Goal: Task Accomplishment & Management: Use online tool/utility

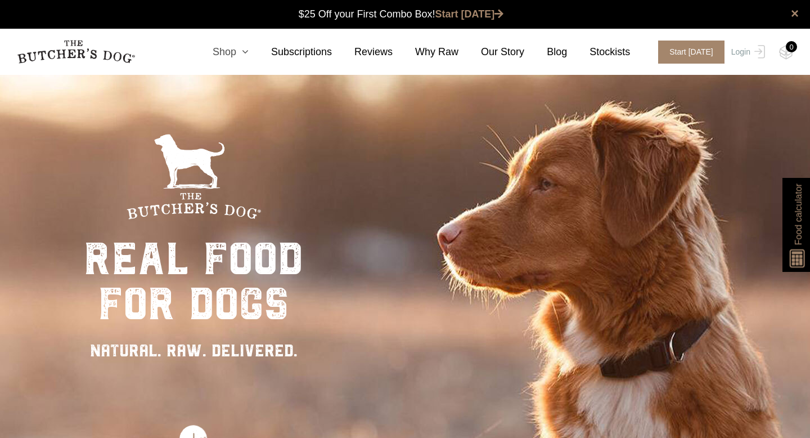
click at [241, 53] on icon at bounding box center [242, 52] width 12 height 10
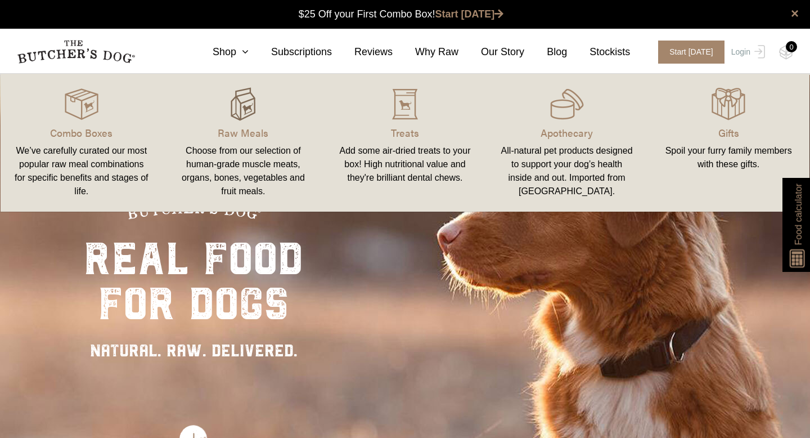
click at [232, 120] on img at bounding box center [243, 104] width 34 height 34
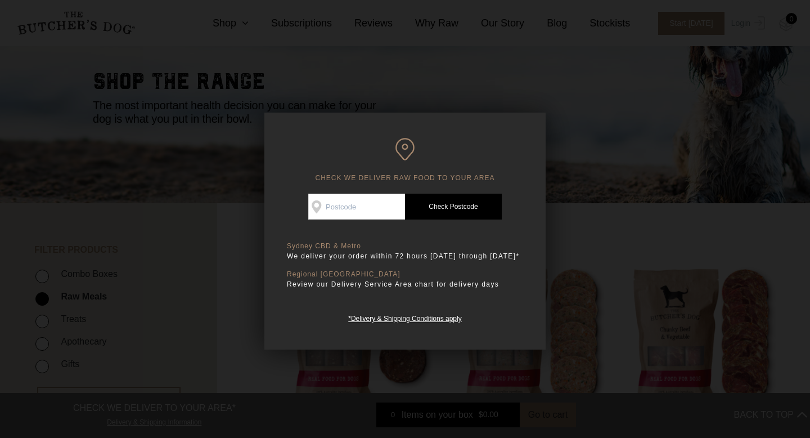
scroll to position [85, 0]
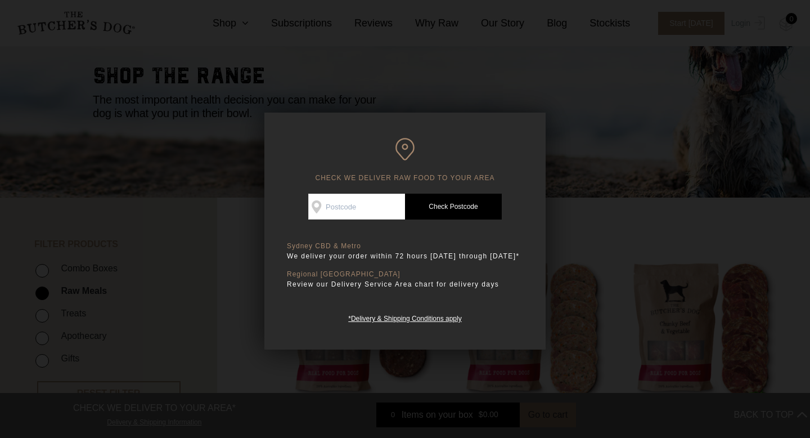
click at [340, 210] on input "Check Availability At" at bounding box center [356, 207] width 97 height 26
type input "3181"
click at [457, 206] on link "Check Postcode" at bounding box center [453, 207] width 97 height 26
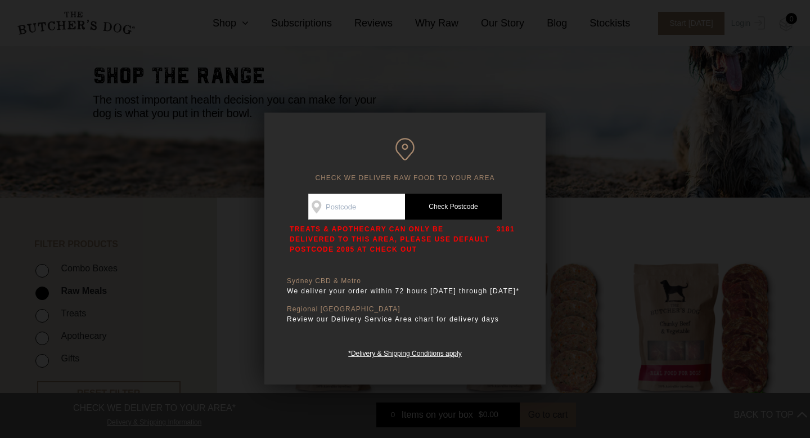
click at [223, 210] on div at bounding box center [405, 219] width 810 height 438
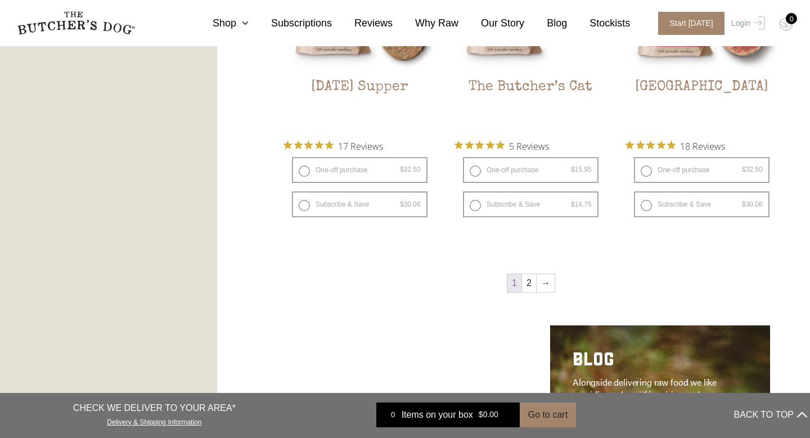
scroll to position [1464, 0]
